Goal: Task Accomplishment & Management: Use online tool/utility

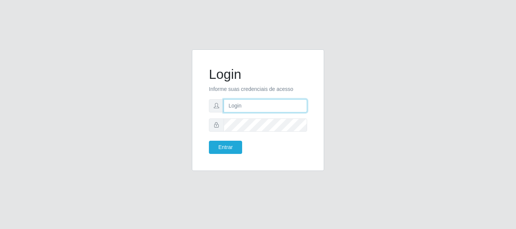
click at [229, 108] on input "text" at bounding box center [266, 105] width 84 height 13
type input "ritaiwof@B5"
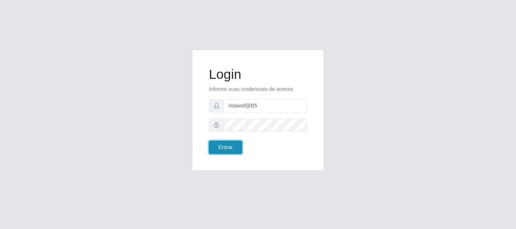
click at [223, 145] on button "Entrar" at bounding box center [225, 147] width 33 height 13
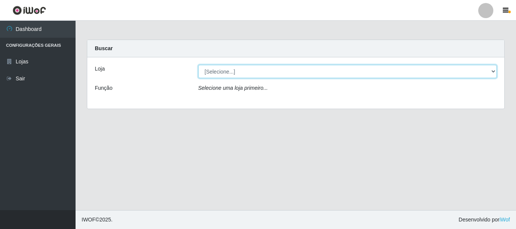
click at [487, 71] on select "[Selecione...] Bemais Supermercados - B5 Anatólia" at bounding box center [347, 71] width 299 height 13
select select "405"
click at [198, 65] on select "[Selecione...] Bemais Supermercados - B5 Anatólia" at bounding box center [347, 71] width 299 height 13
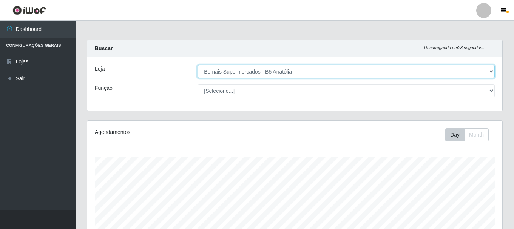
scroll to position [157, 415]
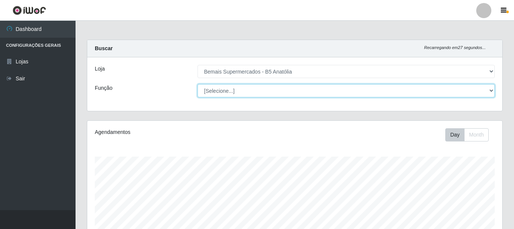
click at [488, 92] on select "[Selecione...] ASG ASG + ASG ++ Auxiliar de Estacionamento Auxiliar de Estacion…" at bounding box center [346, 90] width 297 height 13
select select "82"
click at [198, 84] on select "[Selecione...] ASG ASG + ASG ++ Auxiliar de Estacionamento Auxiliar de Estacion…" at bounding box center [346, 90] width 297 height 13
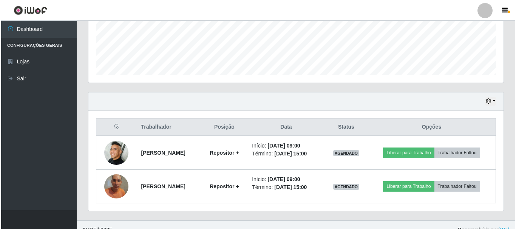
scroll to position [205, 0]
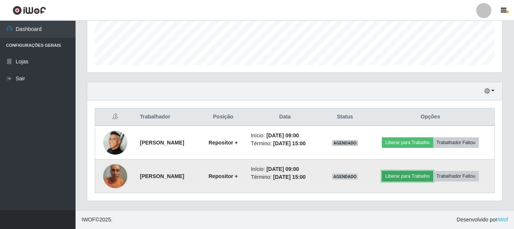
click at [401, 178] on button "Liberar para Trabalho" at bounding box center [407, 176] width 51 height 11
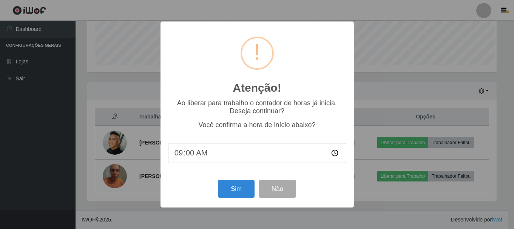
scroll to position [157, 411]
click at [232, 190] on button "Sim" at bounding box center [237, 189] width 37 height 18
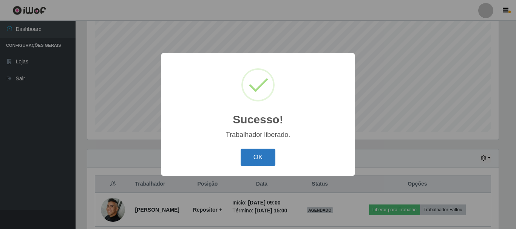
click at [255, 157] on button "OK" at bounding box center [258, 158] width 35 height 18
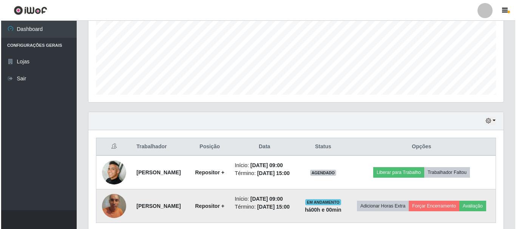
scroll to position [176, 0]
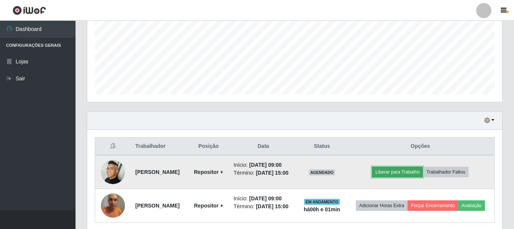
click at [404, 172] on button "Liberar para Trabalho" at bounding box center [397, 172] width 51 height 11
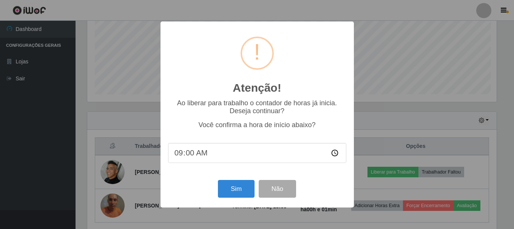
scroll to position [157, 411]
click at [238, 188] on button "Sim" at bounding box center [237, 189] width 37 height 18
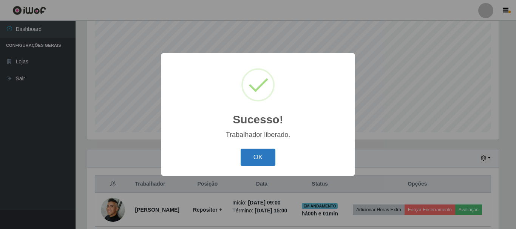
click at [251, 158] on button "OK" at bounding box center [258, 158] width 35 height 18
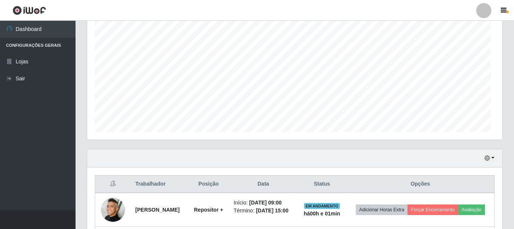
scroll to position [157, 415]
